Goal: Task Accomplishment & Management: Complete application form

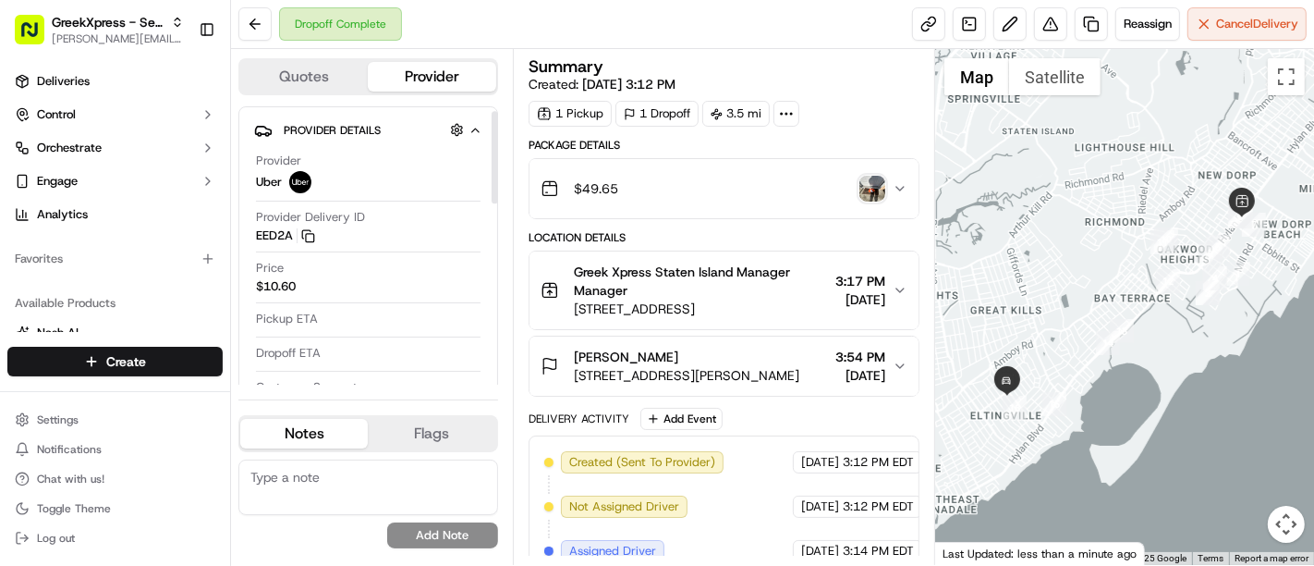
scroll to position [14, 0]
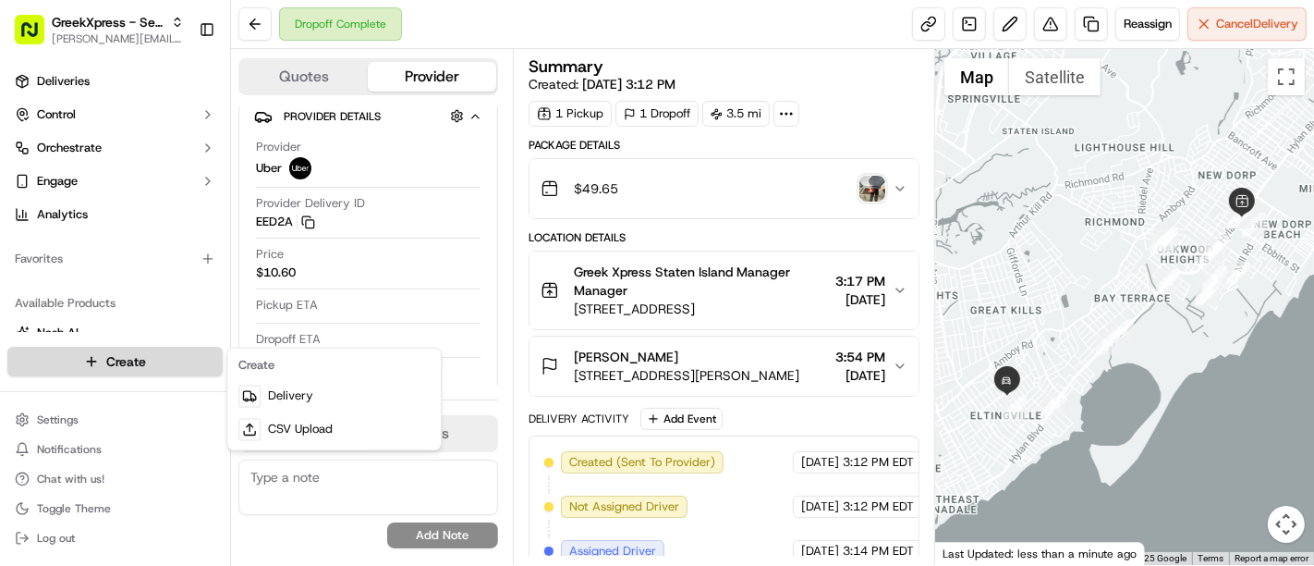
click at [142, 362] on html "GreekXpress - Sea Bar [EMAIL_ADDRESS][DOMAIN_NAME] Toggle Sidebar Deliveries Co…" at bounding box center [657, 283] width 1314 height 566
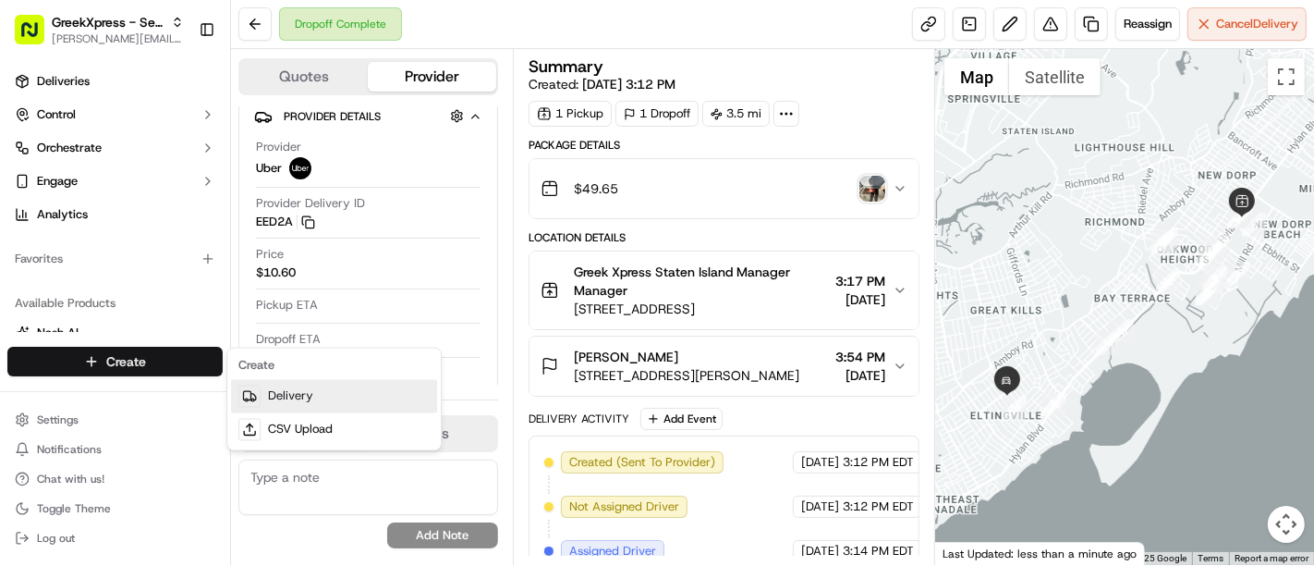
click at [295, 397] on link "Delivery" at bounding box center [334, 396] width 206 height 33
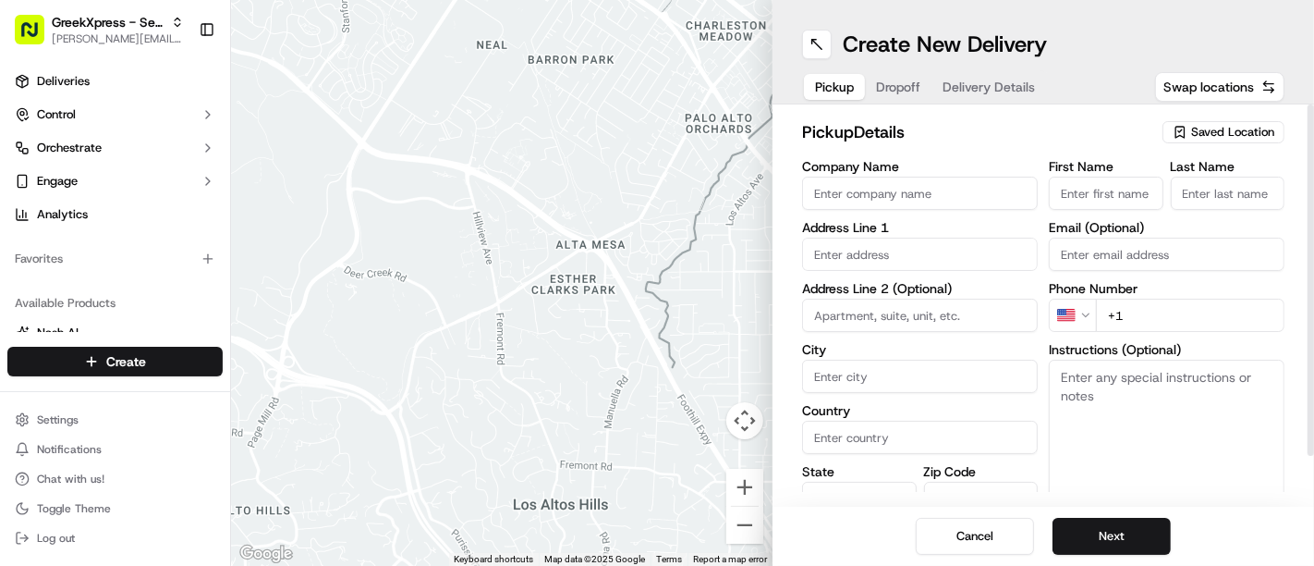
click at [1212, 139] on span "Saved Location" at bounding box center [1232, 132] width 83 height 17
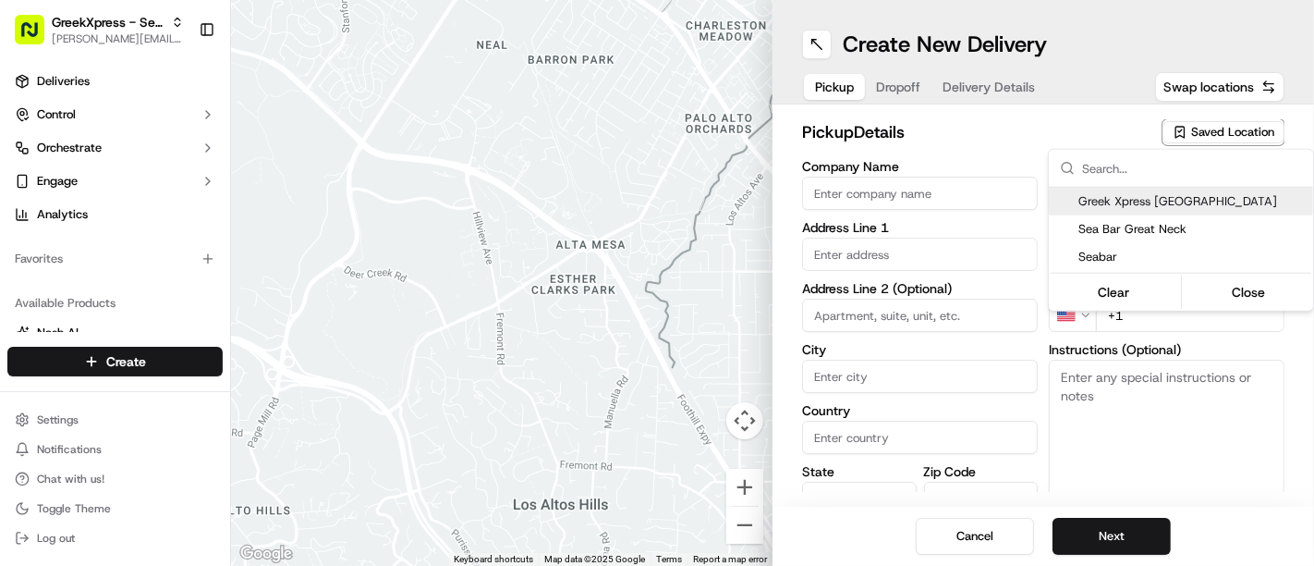
click at [1217, 190] on div "Greek Xpress [GEOGRAPHIC_DATA]" at bounding box center [1181, 202] width 264 height 28
type input "Greek Xpress [GEOGRAPHIC_DATA]"
type input "[STREET_ADDRESS]"
type input "#120"
type input "[GEOGRAPHIC_DATA]"
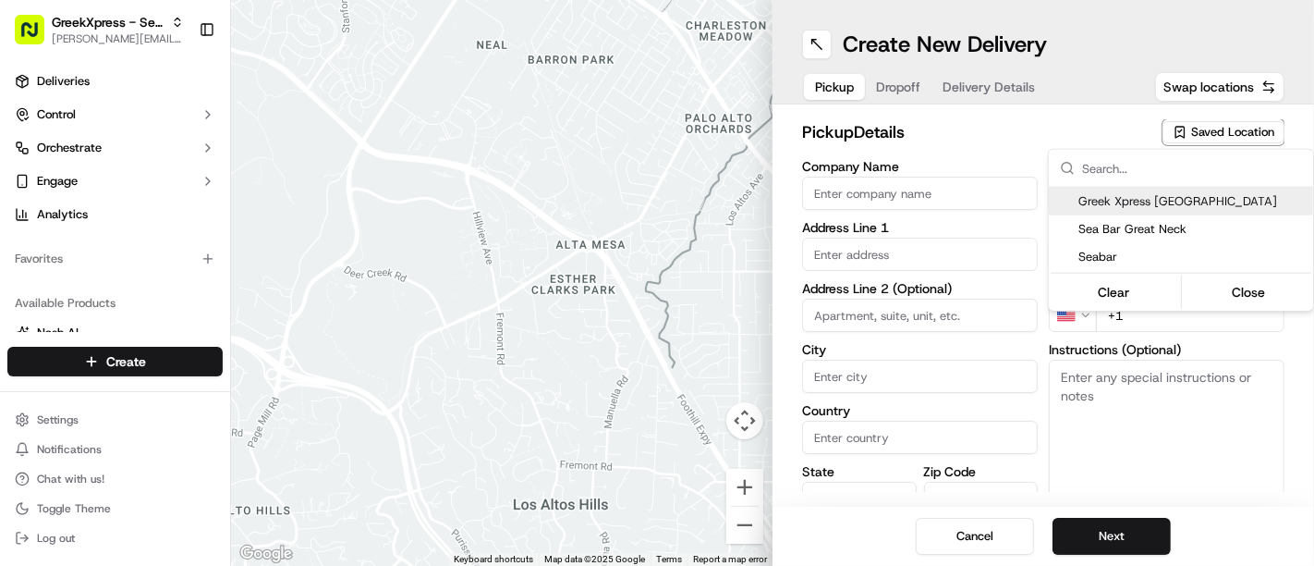
type input "US"
type input "NY"
type input "10306"
type input "Manager"
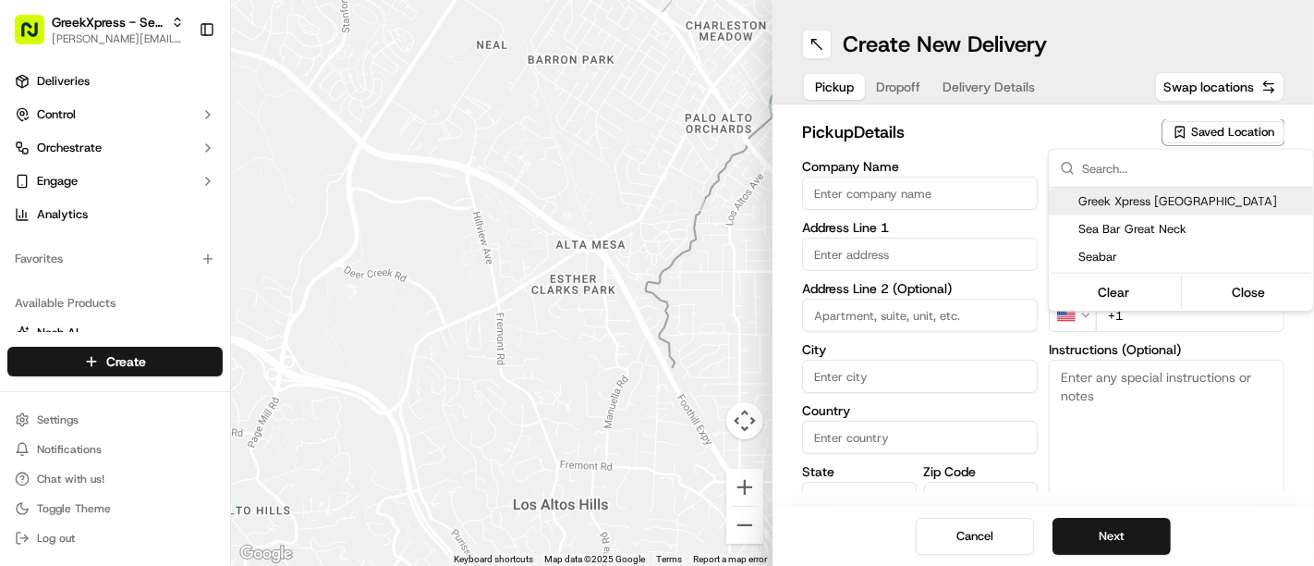
type input "[PHONE_NUMBER]"
type textarea "DO NOT LEAVE OUTSIDE. HAND DIRECTLY TO CUSTOMER"
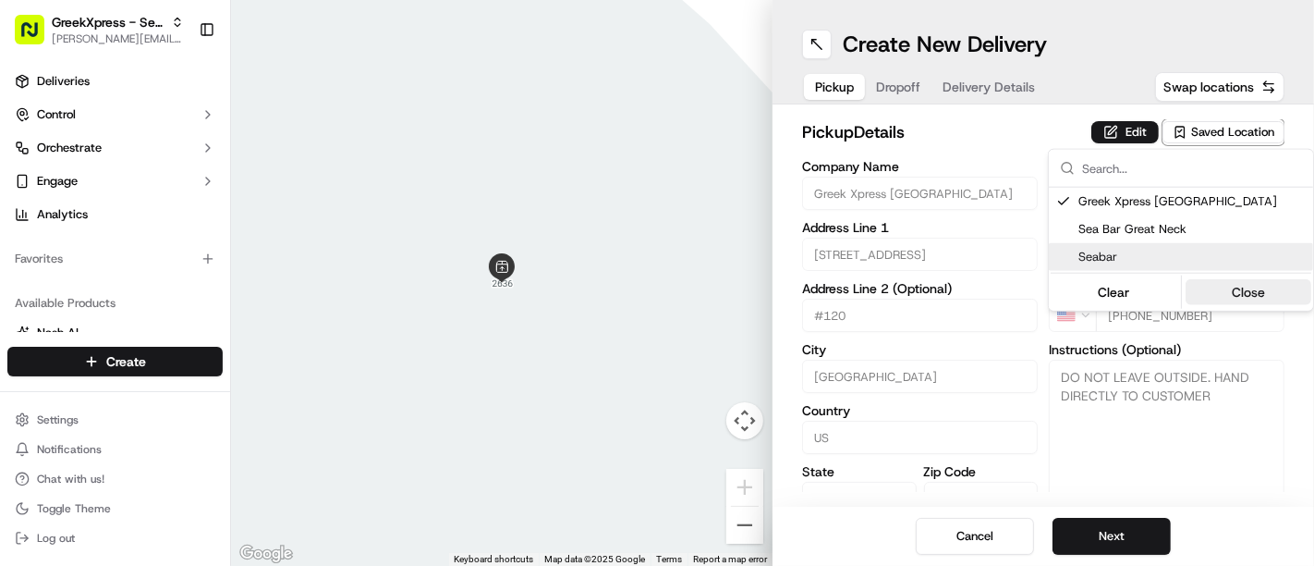
click at [1250, 282] on button "Close" at bounding box center [1249, 292] width 127 height 26
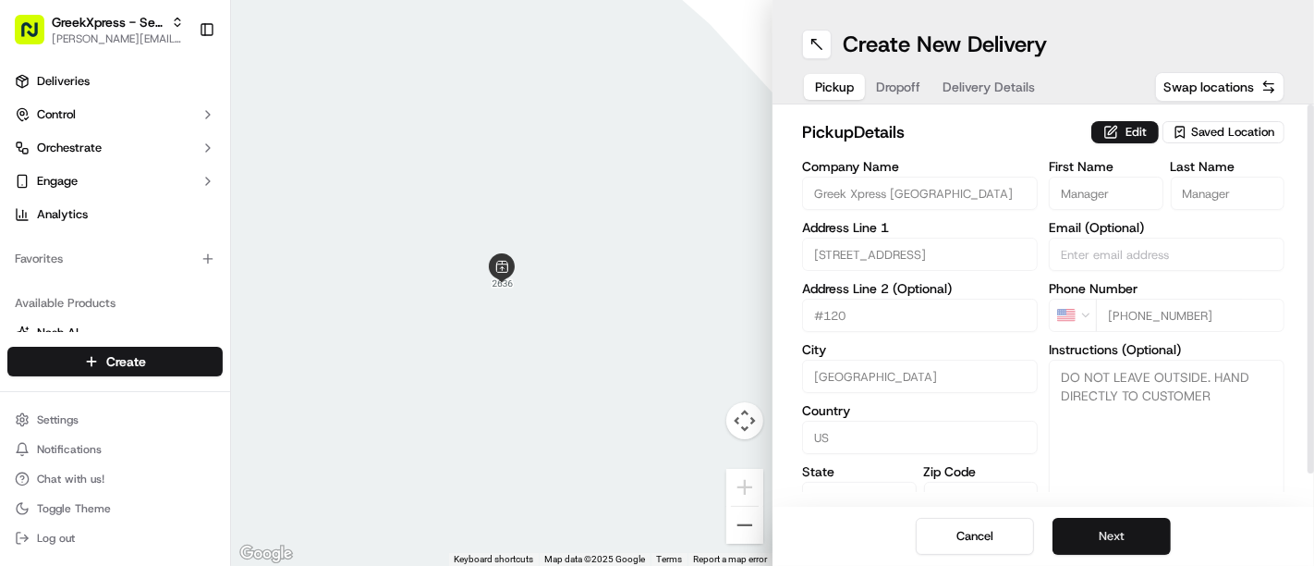
click at [1130, 539] on button "Next" at bounding box center [1112, 536] width 118 height 37
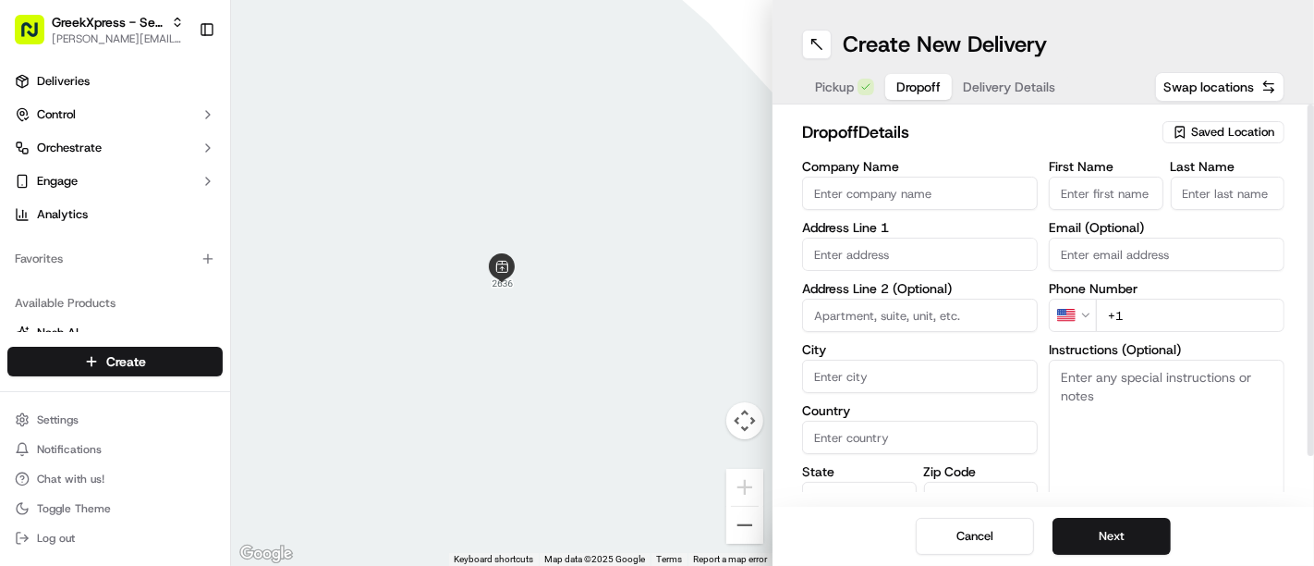
click at [1118, 202] on input "First Name" at bounding box center [1106, 193] width 115 height 33
type input "[PERSON_NAME]"
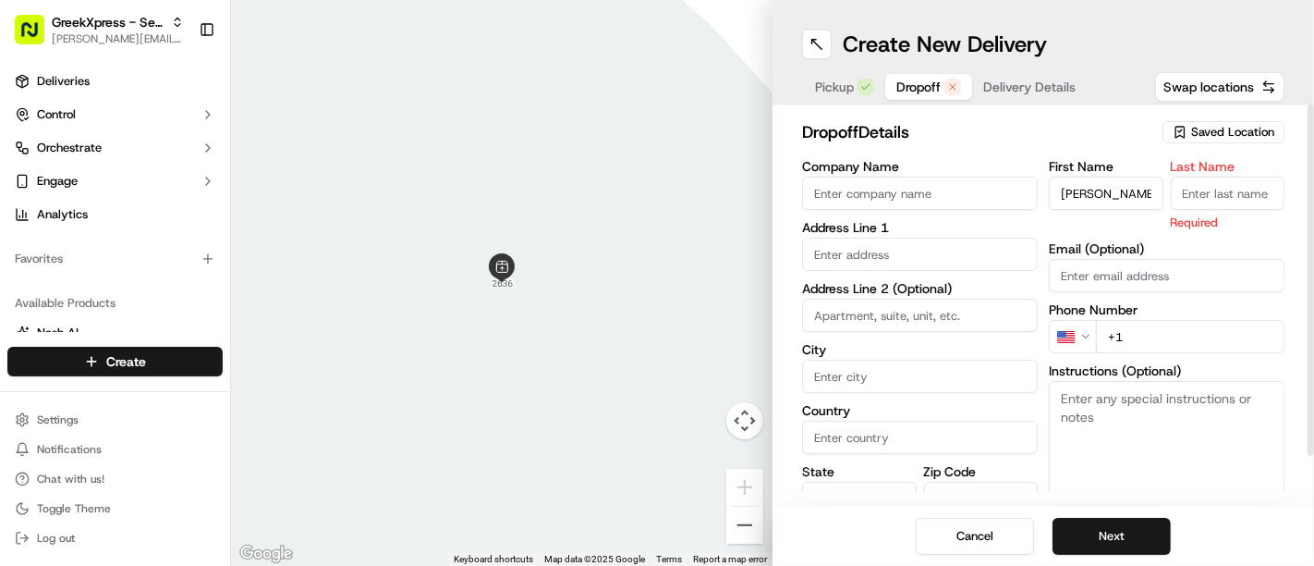
click at [1217, 199] on input "Last Name" at bounding box center [1228, 193] width 115 height 33
type input "M"
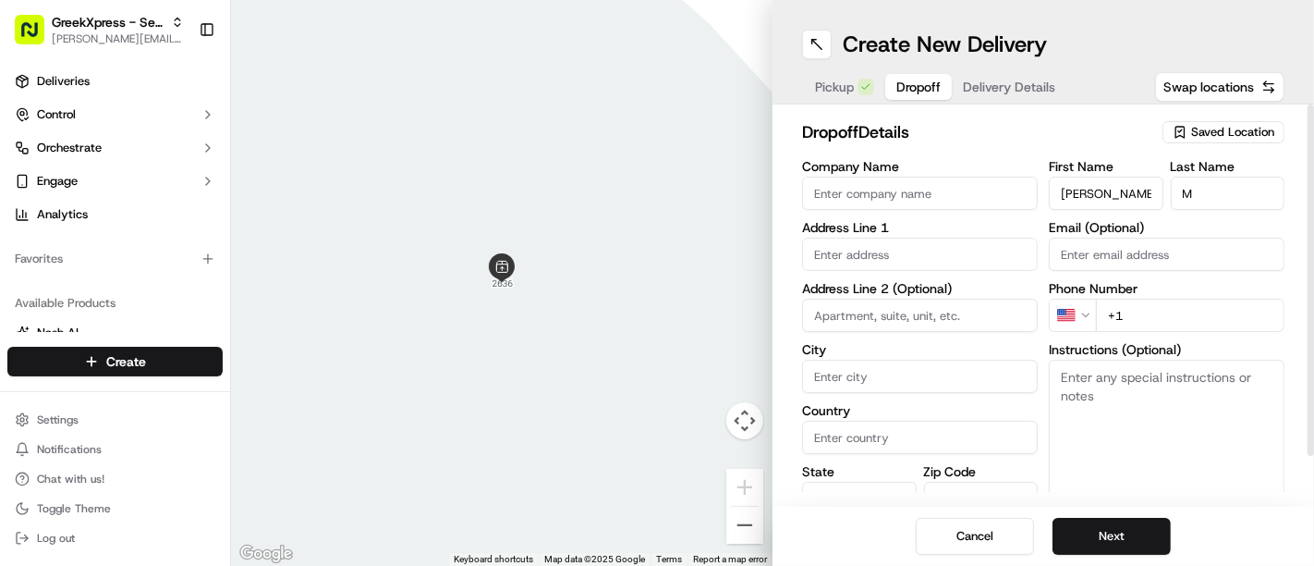
click at [1063, 125] on h2 "dropoff Details" at bounding box center [976, 132] width 349 height 26
click at [1146, 314] on input "+1" at bounding box center [1190, 315] width 189 height 33
type input "[PHONE_NUMBER]"
click at [1135, 392] on textarea "Instructions (Optional)" at bounding box center [1167, 429] width 236 height 139
type textarea "HAND DIRECTLY TO CUSTOMER"
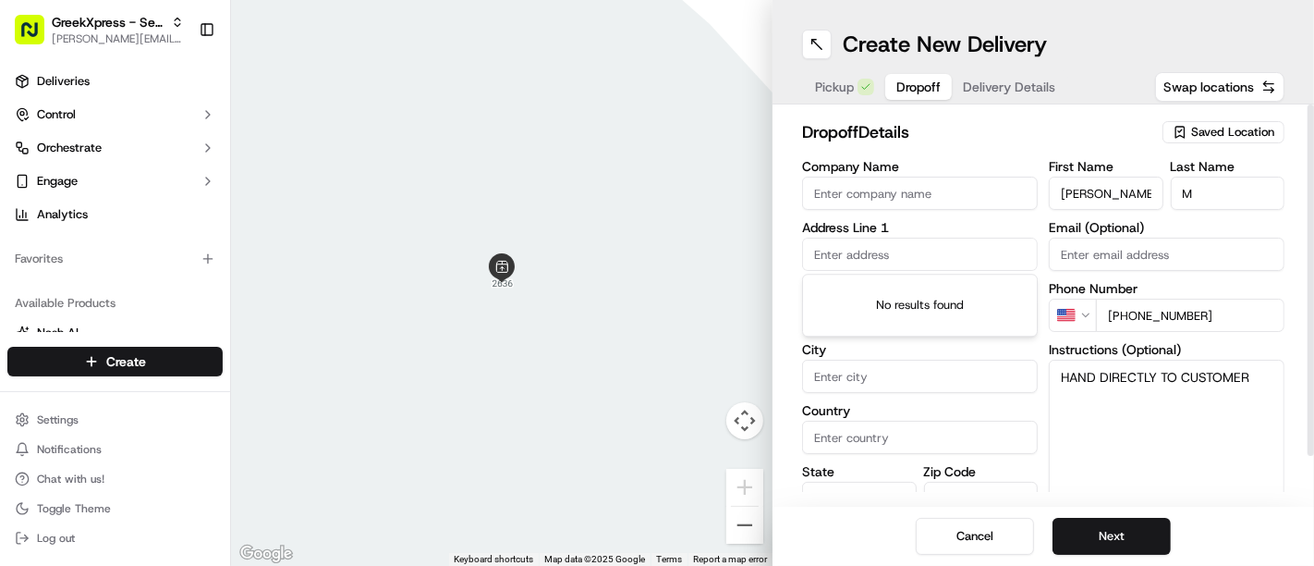
click at [910, 252] on input "text" at bounding box center [920, 254] width 236 height 33
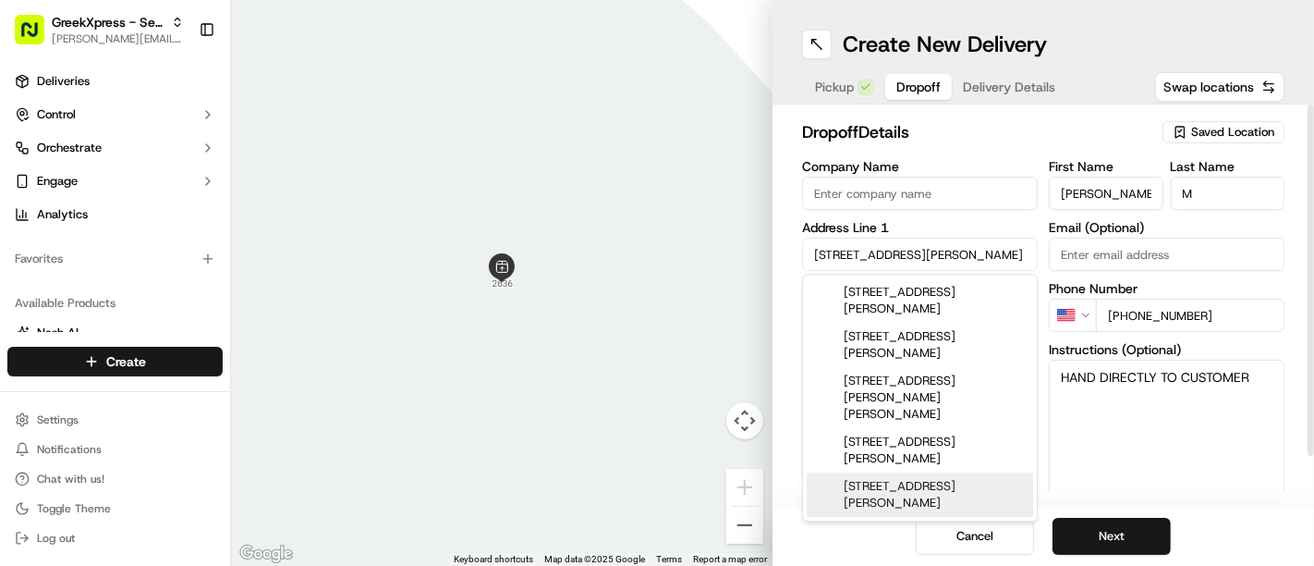
type input "[STREET_ADDRESS][PERSON_NAME]"
click at [1112, 433] on textarea "HAND DIRECTLY TO CUSTOMER" at bounding box center [1167, 429] width 236 height 139
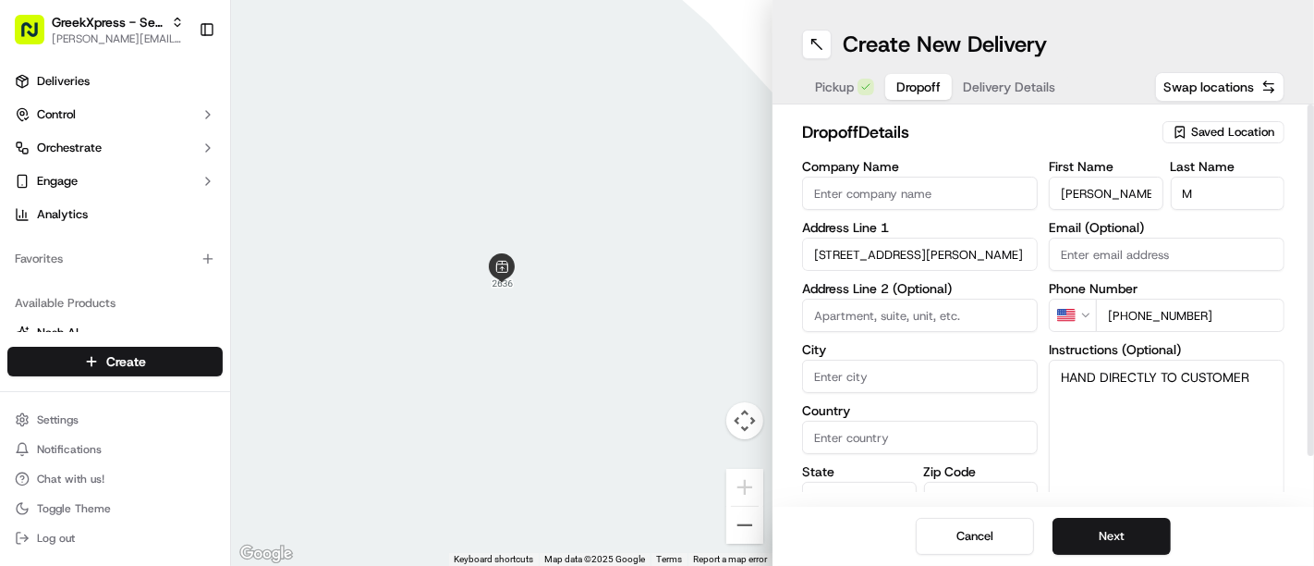
click at [929, 253] on input "[STREET_ADDRESS][PERSON_NAME]" at bounding box center [920, 254] width 236 height 33
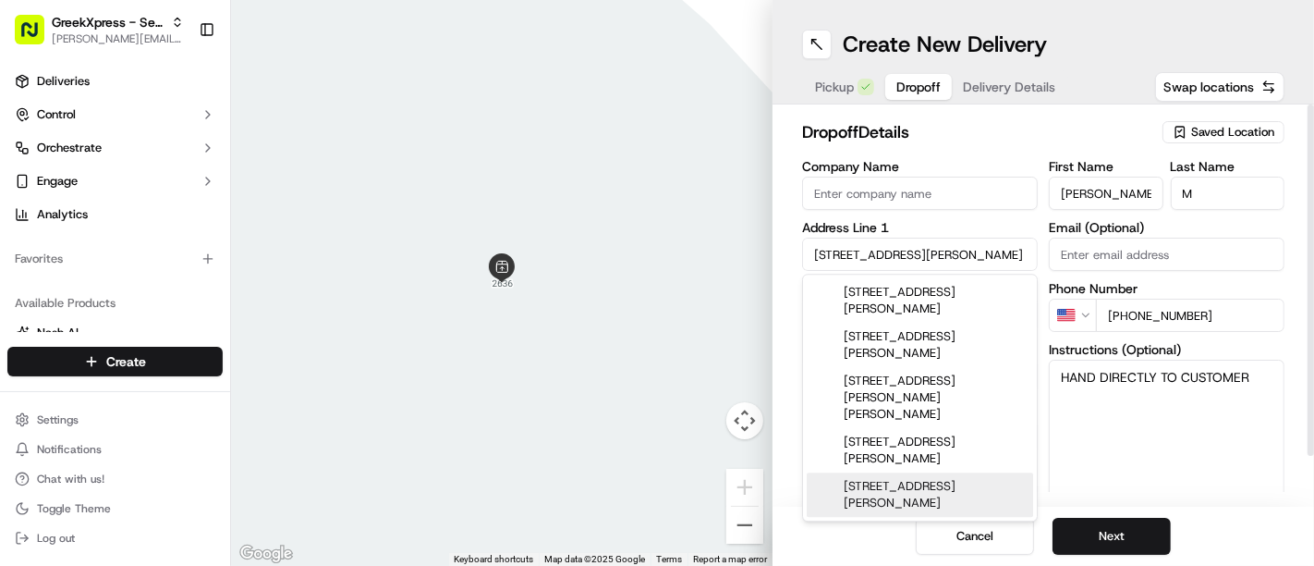
click at [945, 128] on h2 "dropoff Details" at bounding box center [976, 132] width 349 height 26
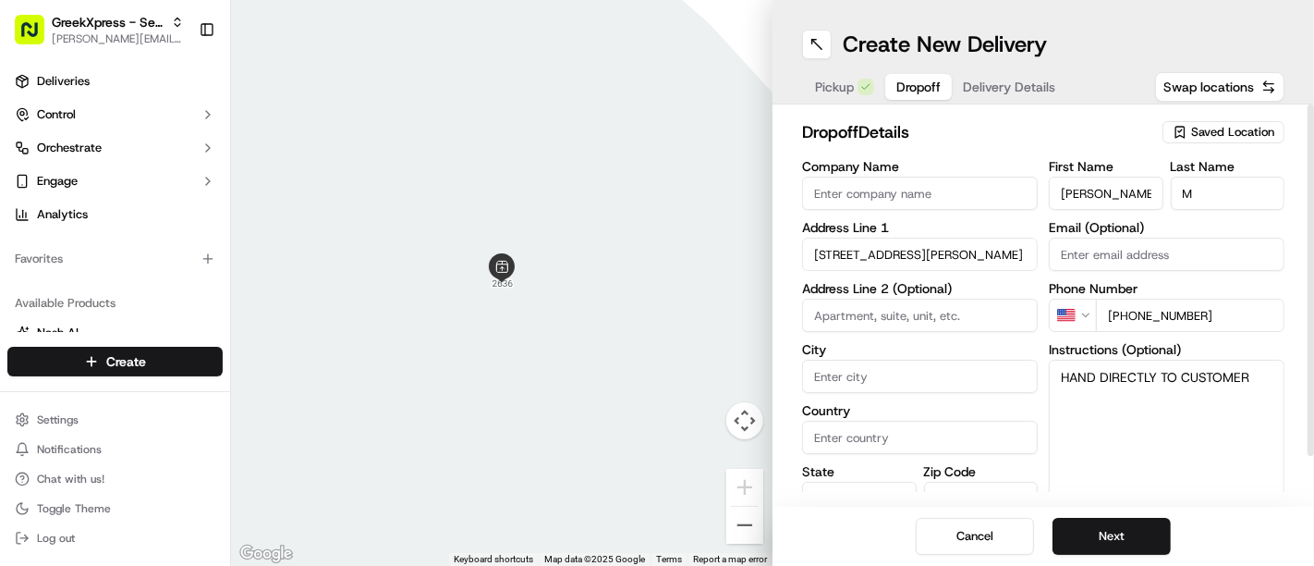
click at [865, 360] on input "City" at bounding box center [920, 376] width 236 height 33
type input "[GEOGRAPHIC_DATA]"
click at [845, 446] on input "Country" at bounding box center [920, 437] width 236 height 33
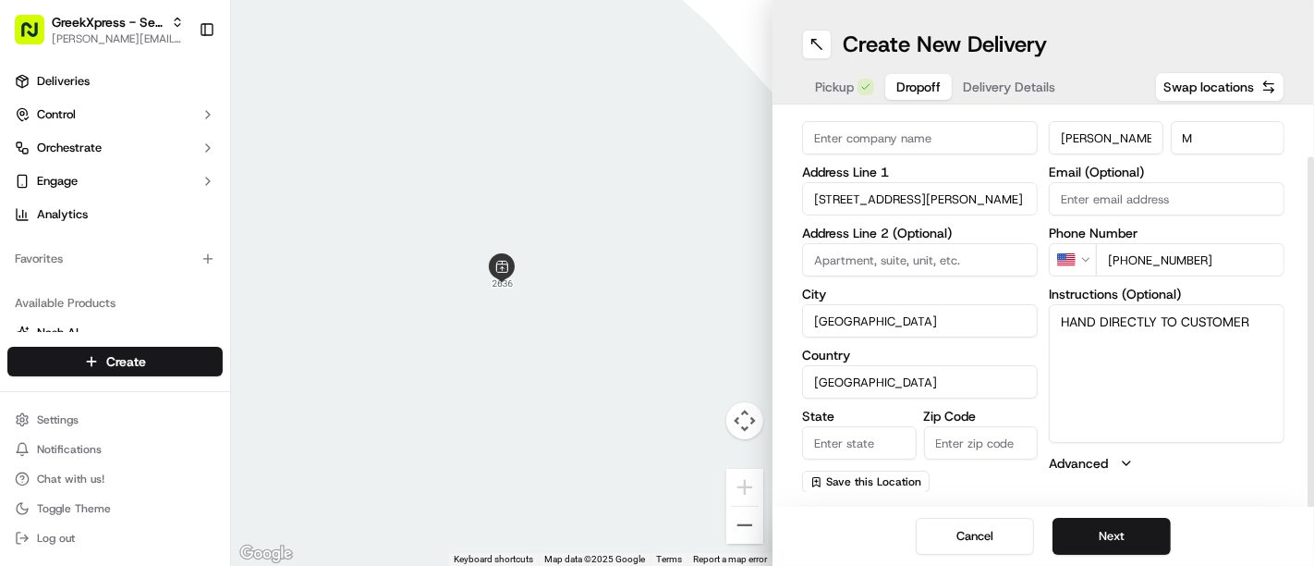
type input "[GEOGRAPHIC_DATA]"
click at [823, 436] on input "State" at bounding box center [859, 442] width 115 height 33
type input "NY"
click at [973, 433] on input "Zip Code" at bounding box center [981, 442] width 115 height 33
type input "10306"
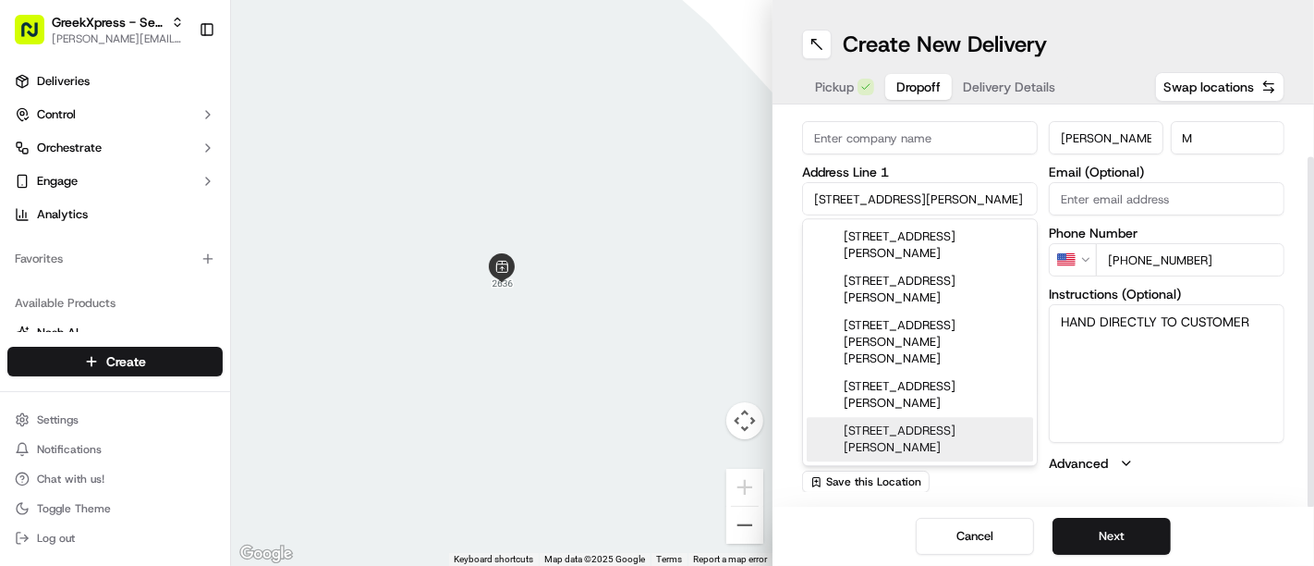
click at [924, 203] on input "[STREET_ADDRESS][PERSON_NAME]" at bounding box center [920, 198] width 236 height 33
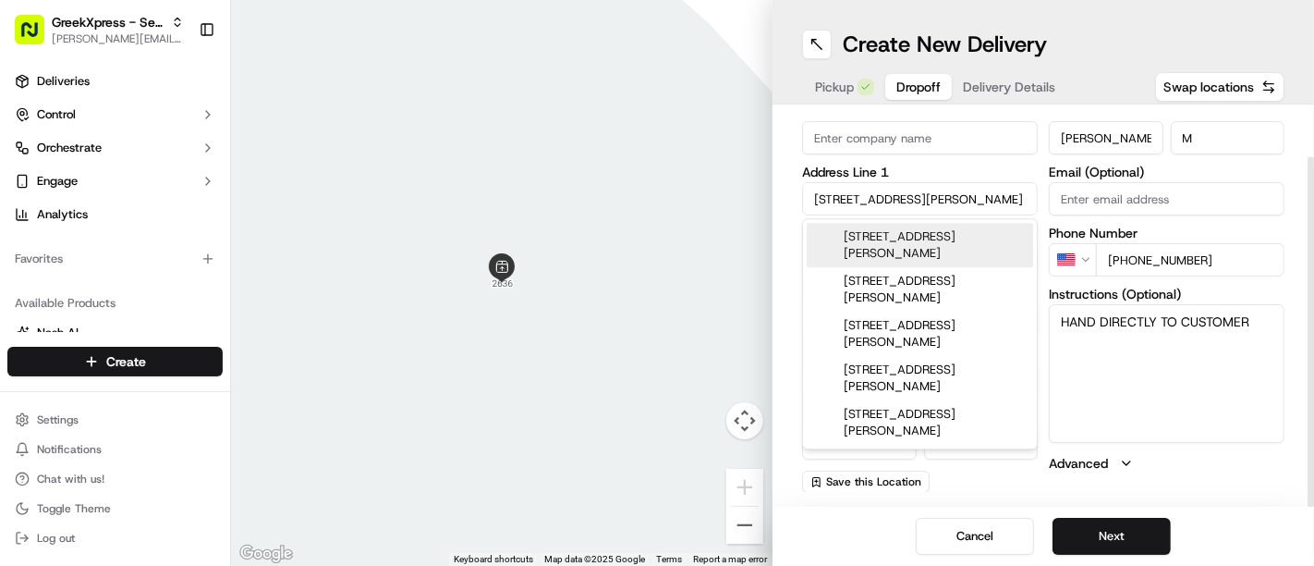
type input "[STREET_ADDRESS][PERSON_NAME]"
click at [913, 170] on label "Address Line 1" at bounding box center [920, 171] width 236 height 13
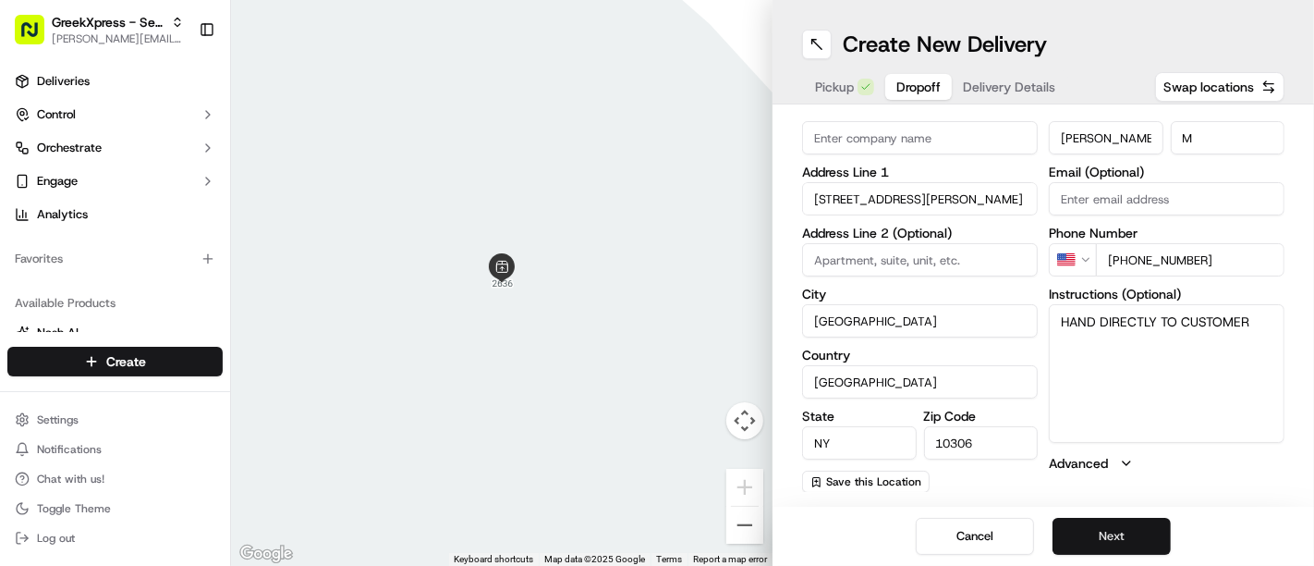
click at [1088, 534] on button "Next" at bounding box center [1112, 536] width 118 height 37
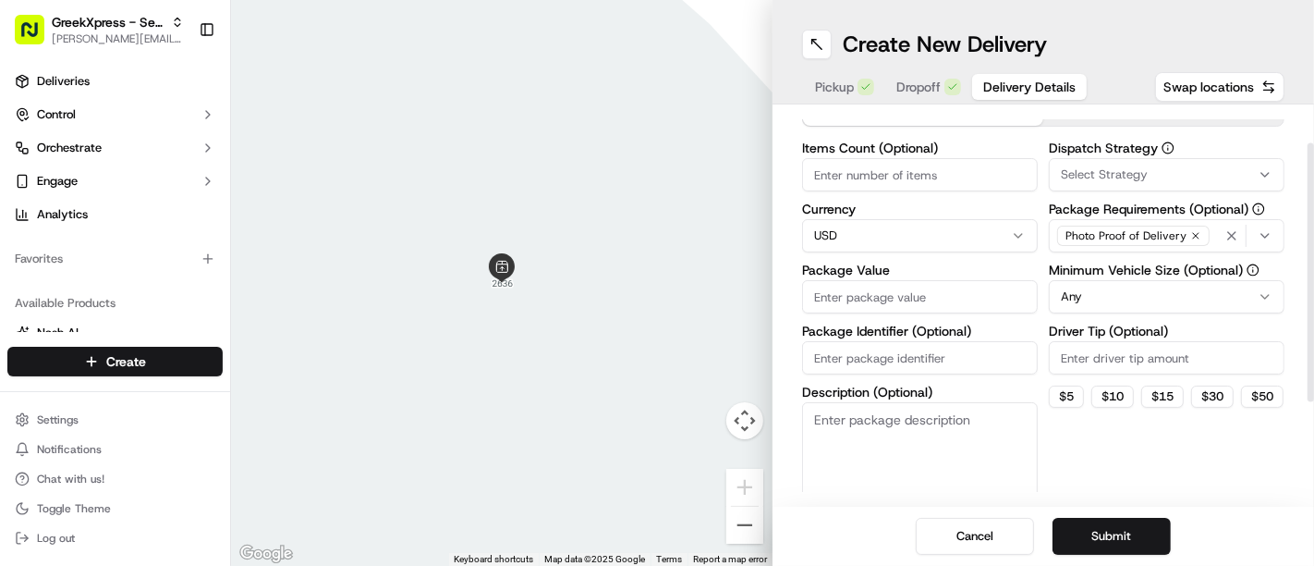
click at [895, 296] on input "Package Value" at bounding box center [920, 296] width 236 height 33
type input "33.45"
click at [885, 450] on textarea "Description (Optional)" at bounding box center [920, 454] width 236 height 104
paste textarea "H"
type textarea "HAND DIRECTLY TO CUSTOMER"
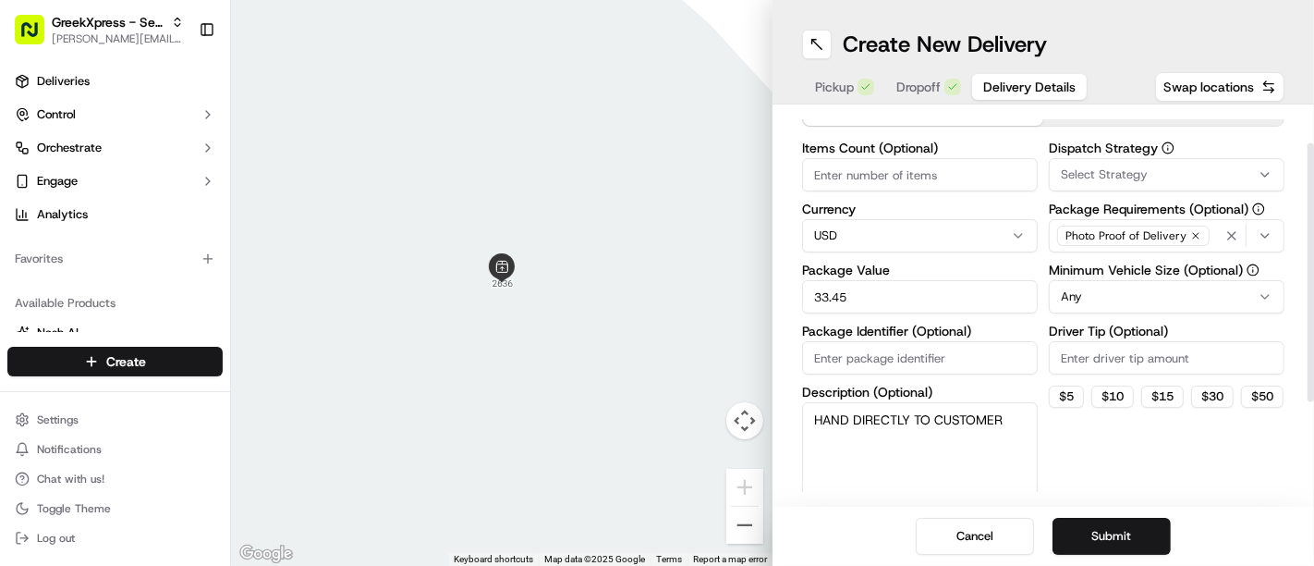
click at [1095, 349] on input "Driver Tip (Optional)" at bounding box center [1167, 357] width 236 height 33
click at [1062, 389] on button "$ 5" at bounding box center [1066, 396] width 35 height 22
type input "5"
click at [1064, 529] on button "Submit" at bounding box center [1112, 536] width 118 height 37
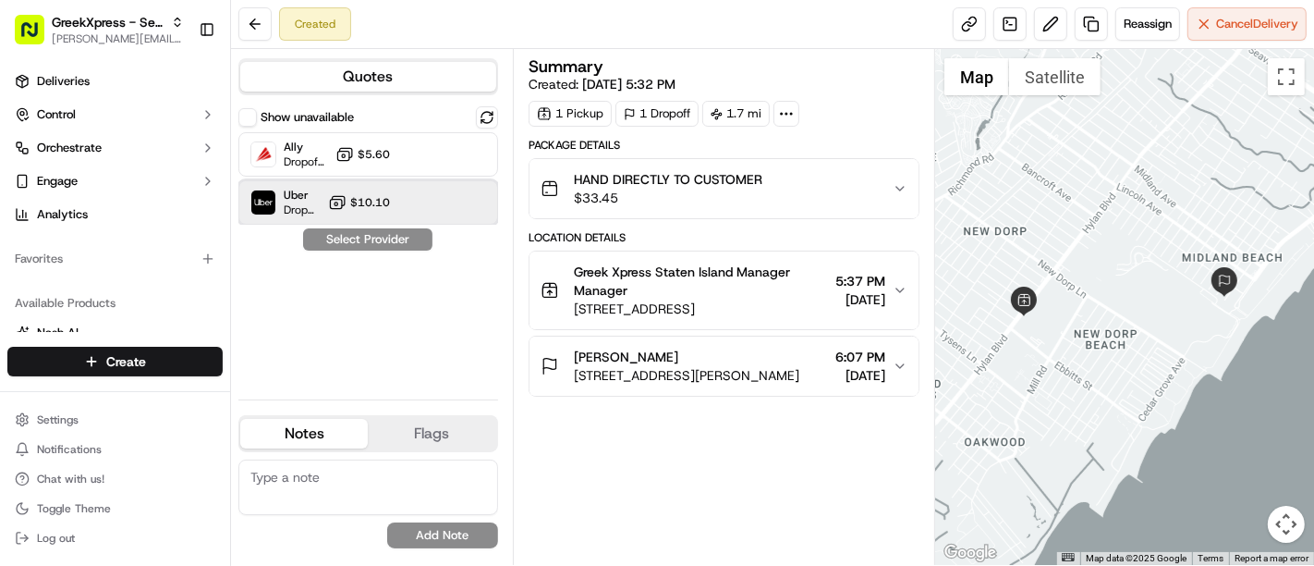
click at [470, 207] on div "Uber Dropoff ETA 32 minutes $10.10" at bounding box center [368, 202] width 260 height 44
click at [357, 260] on div "Show unavailable Ally Dropoff ETA 7 hours $5.60 Uber Dropoff ETA 32 minutes $10…" at bounding box center [368, 245] width 260 height 278
click at [346, 244] on button "Assign Provider" at bounding box center [367, 239] width 131 height 22
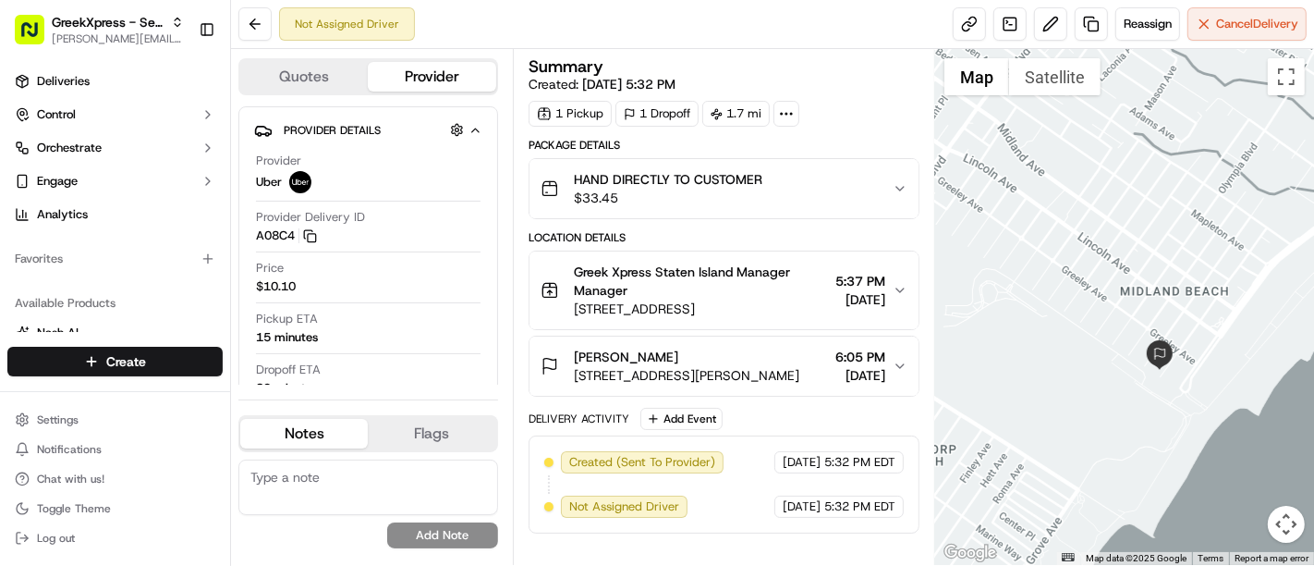
drag, startPoint x: 1259, startPoint y: 383, endPoint x: 1077, endPoint y: 394, distance: 182.4
click at [1077, 394] on div at bounding box center [1124, 307] width 379 height 516
